Goal: Information Seeking & Learning: Learn about a topic

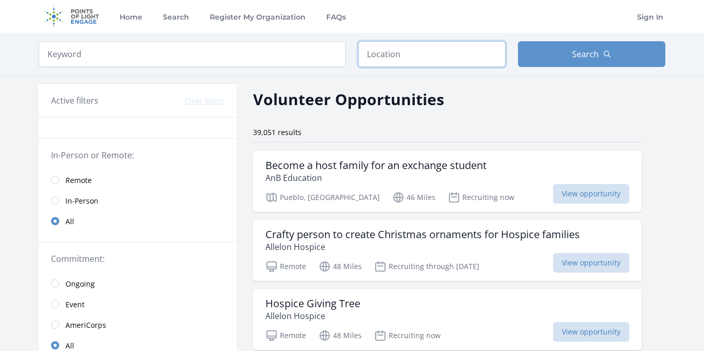
click at [430, 63] on input "text" at bounding box center [431, 54] width 147 height 26
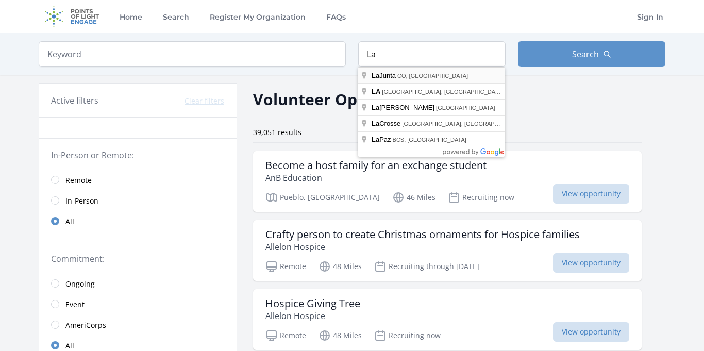
type input "La Junta, CO, USA"
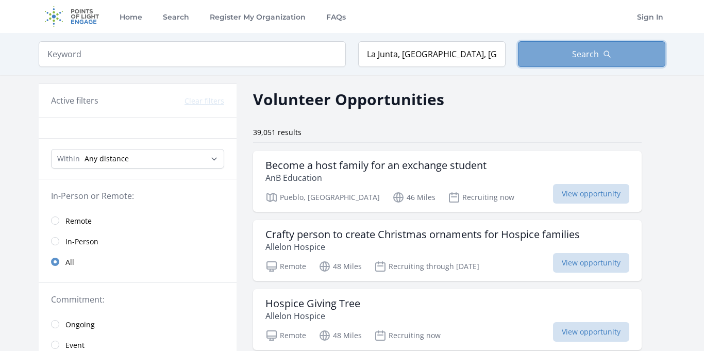
click at [620, 63] on button "Search" at bounding box center [591, 54] width 147 height 26
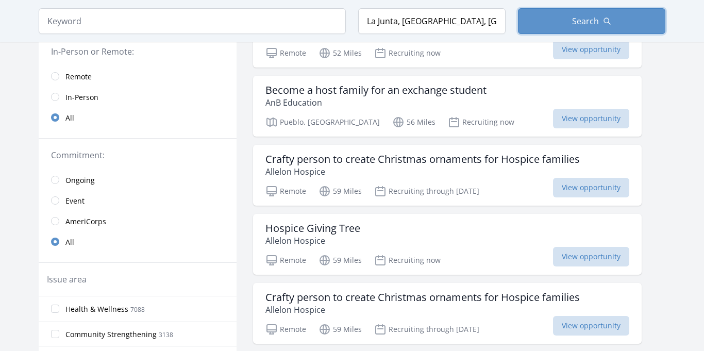
scroll to position [147, 0]
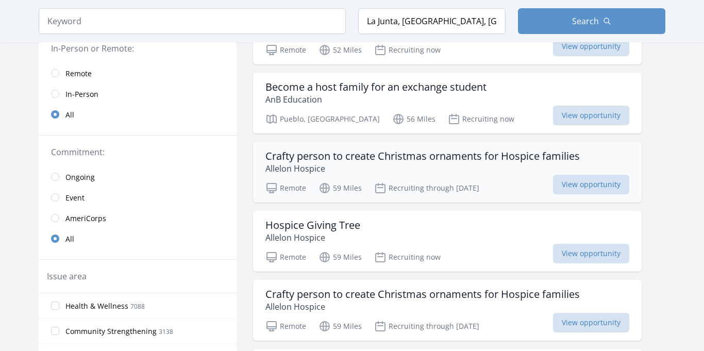
click at [477, 157] on h3 "Crafty person to create Christmas ornaments for Hospice families" at bounding box center [423, 156] width 315 height 12
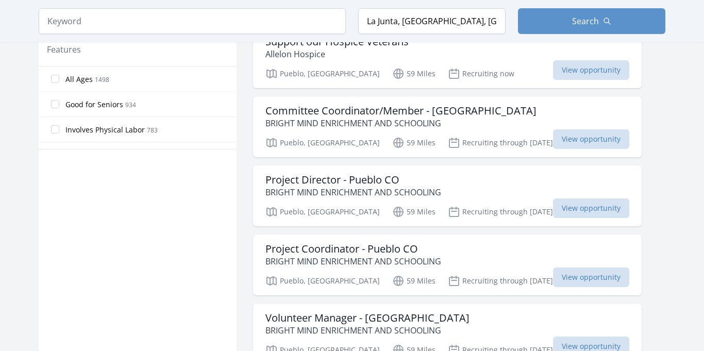
scroll to position [607, 0]
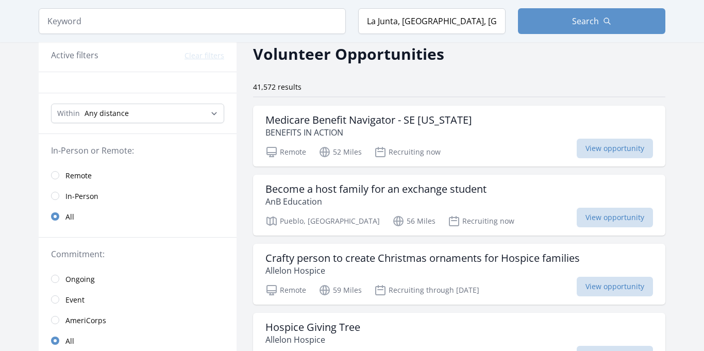
scroll to position [45, 0]
click at [57, 175] on input "radio" at bounding box center [55, 176] width 8 height 8
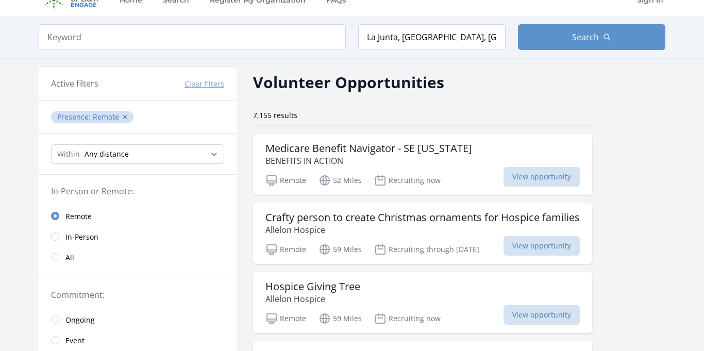
scroll to position [12, 0]
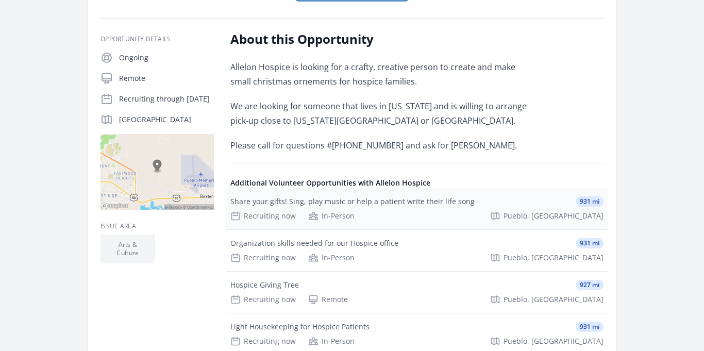
scroll to position [182, 0]
